Goal: Information Seeking & Learning: Learn about a topic

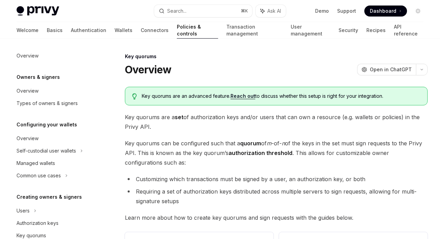
scroll to position [216, 0]
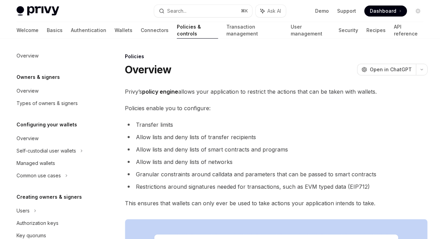
scroll to position [245, 0]
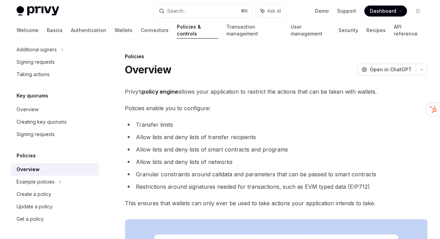
click at [177, 35] on link "Policies & controls" at bounding box center [197, 30] width 41 height 17
type textarea "*"
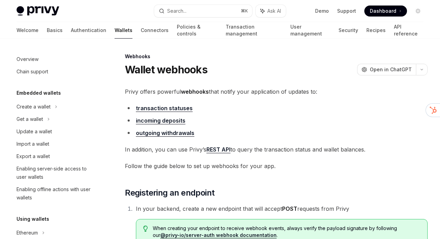
scroll to position [275, 0]
